Goal: Check status: Check status

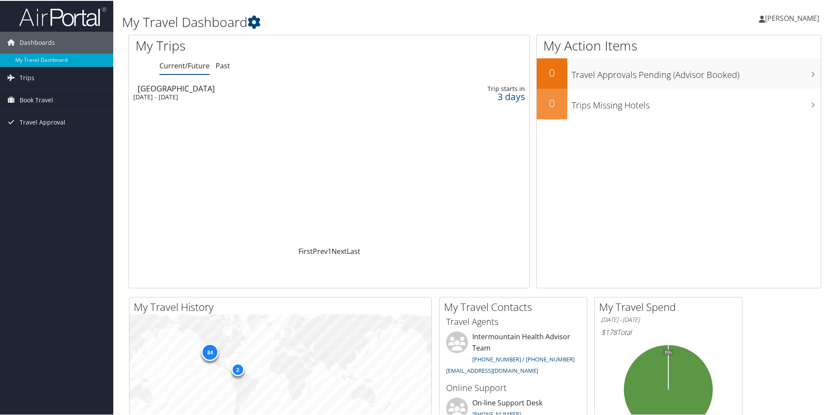
click at [230, 82] on td "[GEOGRAPHIC_DATA] [DATE] - [DATE]" at bounding box center [257, 92] width 256 height 24
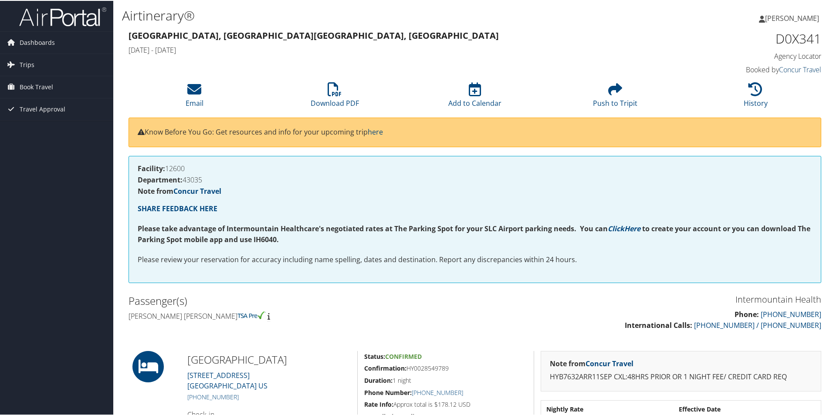
click at [779, 68] on link "Concur Travel" at bounding box center [800, 69] width 42 height 10
click at [24, 67] on span "Trips" at bounding box center [27, 64] width 15 height 22
click at [28, 77] on link "Current/Future Trips" at bounding box center [56, 81] width 113 height 13
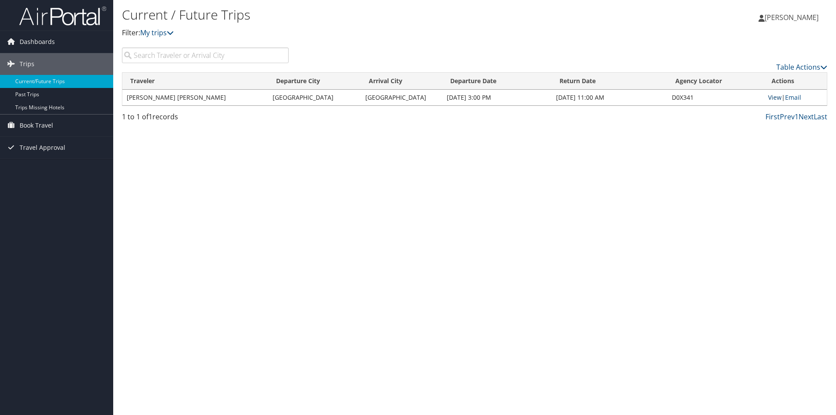
click at [774, 98] on link "View" at bounding box center [775, 97] width 14 height 8
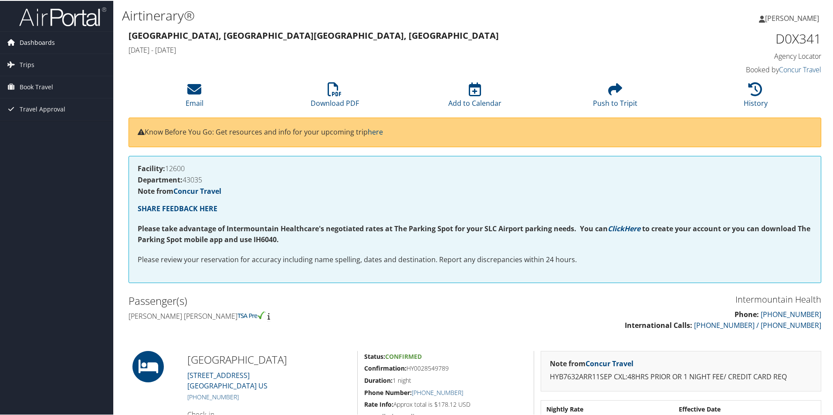
click at [23, 43] on span "Dashboards" at bounding box center [37, 42] width 35 height 22
click at [25, 58] on link "My Travel Dashboard" at bounding box center [56, 59] width 113 height 13
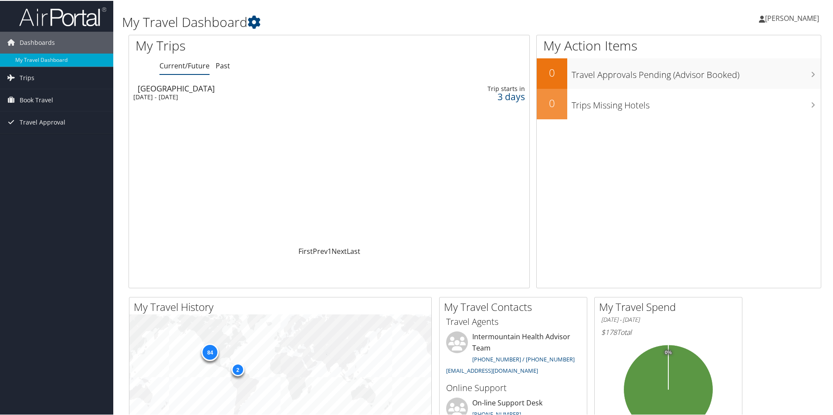
click at [183, 90] on div "[GEOGRAPHIC_DATA]" at bounding box center [261, 88] width 247 height 8
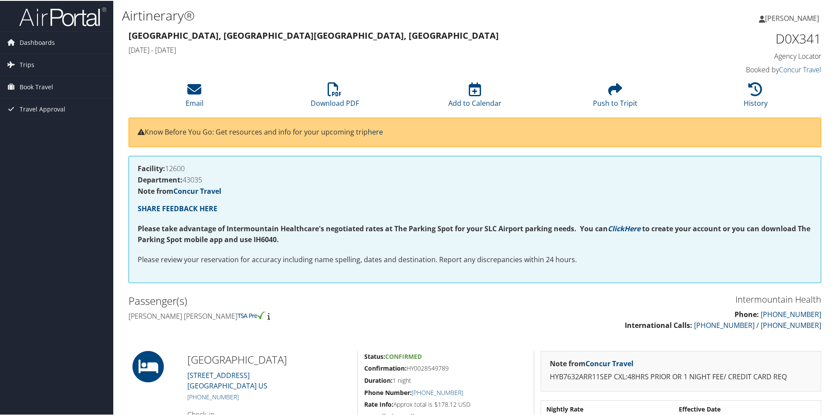
click at [379, 131] on link "here" at bounding box center [375, 131] width 15 height 10
click at [198, 103] on link "Email" at bounding box center [195, 96] width 18 height 21
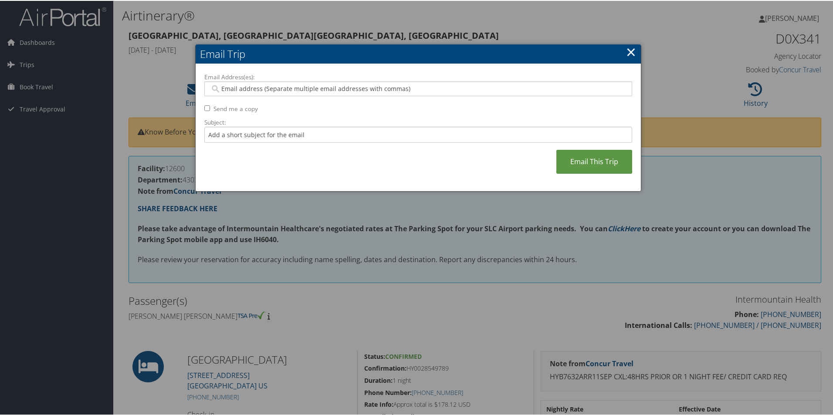
click at [630, 48] on link "×" at bounding box center [631, 50] width 10 height 17
